Goal: Transaction & Acquisition: Purchase product/service

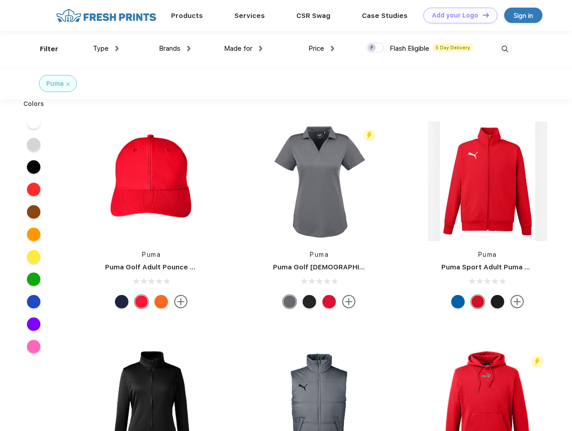
click at [457, 15] on link "Add your Logo Design Tool" at bounding box center [461, 16] width 74 height 16
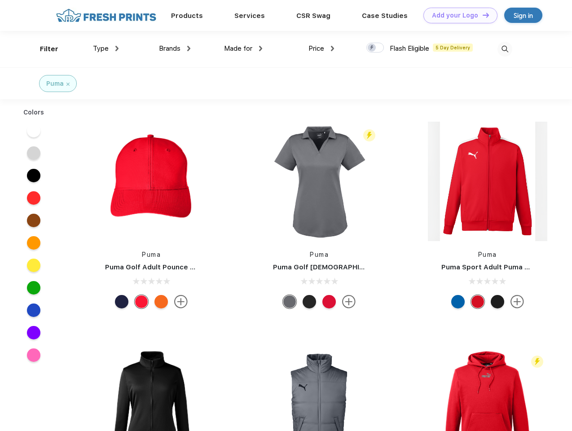
click at [0, 0] on div "Design Tool" at bounding box center [0, 0] width 0 height 0
click at [482, 15] on link "Add your Logo Design Tool" at bounding box center [461, 16] width 74 height 16
click at [43, 49] on div "Filter" at bounding box center [49, 49] width 18 height 10
click at [106, 49] on span "Type" at bounding box center [101, 48] width 16 height 8
click at [175, 49] on span "Brands" at bounding box center [170, 48] width 22 height 8
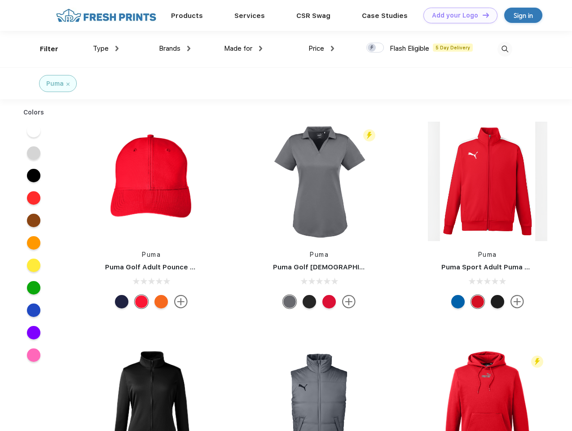
click at [244, 49] on span "Made for" at bounding box center [238, 48] width 28 height 8
click at [322, 49] on span "Price" at bounding box center [317, 48] width 16 height 8
click at [376, 48] on div at bounding box center [376, 48] width 18 height 10
click at [373, 48] on input "checkbox" at bounding box center [370, 45] width 6 height 6
click at [505, 49] on img at bounding box center [505, 49] width 15 height 15
